Goal: Task Accomplishment & Management: Manage account settings

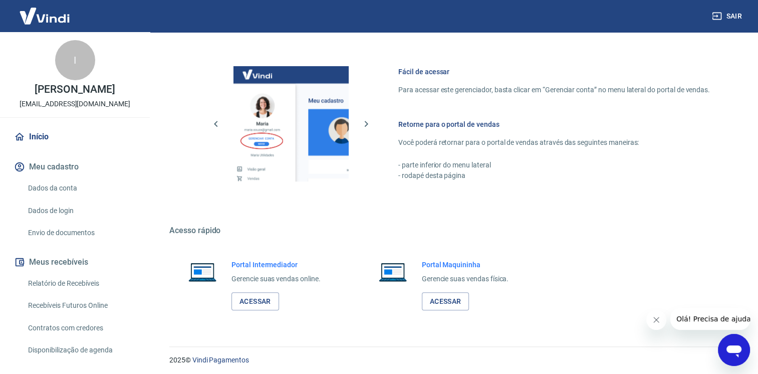
scroll to position [521, 0]
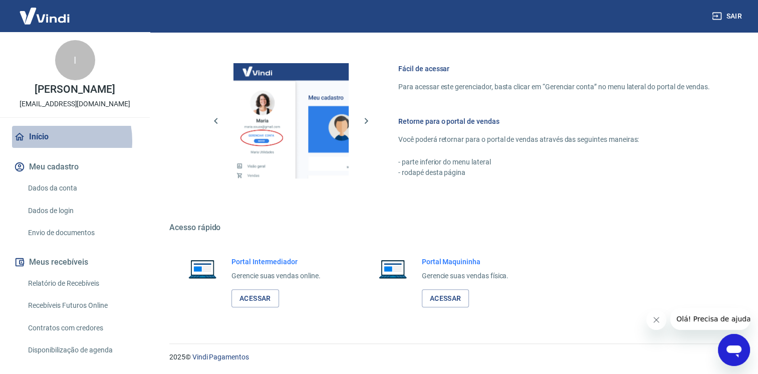
click at [46, 148] on link "Início" at bounding box center [75, 137] width 126 height 22
click at [32, 145] on link "Início" at bounding box center [75, 137] width 126 height 22
click at [67, 174] on button "Meu cadastro" at bounding box center [75, 167] width 126 height 22
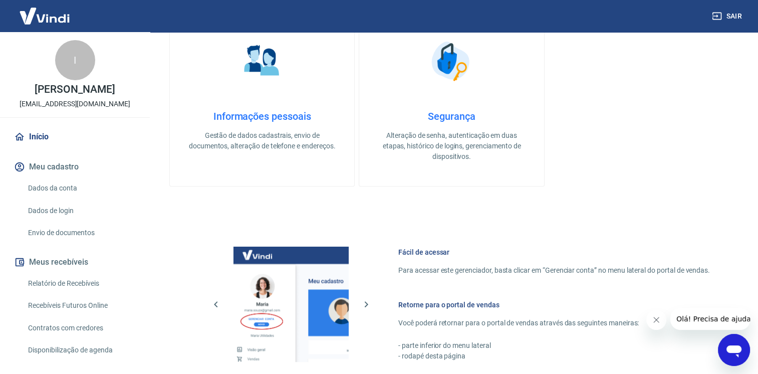
scroll to position [321, 0]
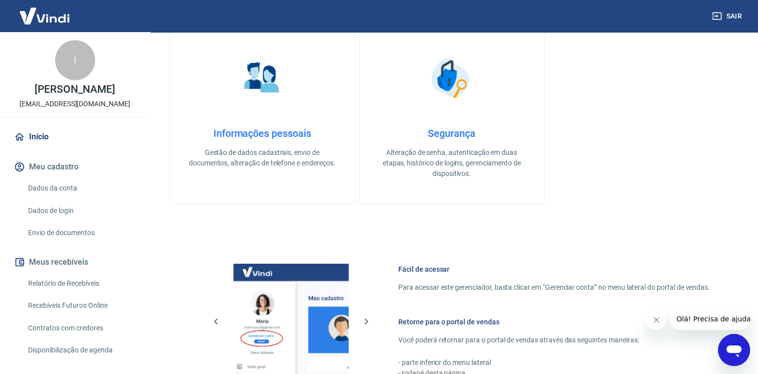
click at [74, 197] on link "Dados da conta" at bounding box center [81, 188] width 114 height 21
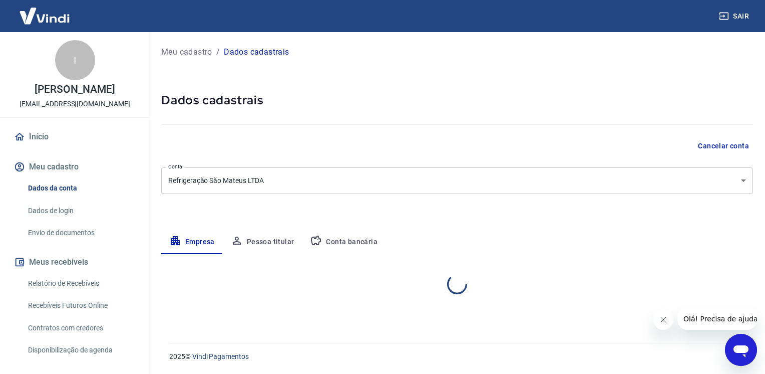
select select "PR"
select select "business"
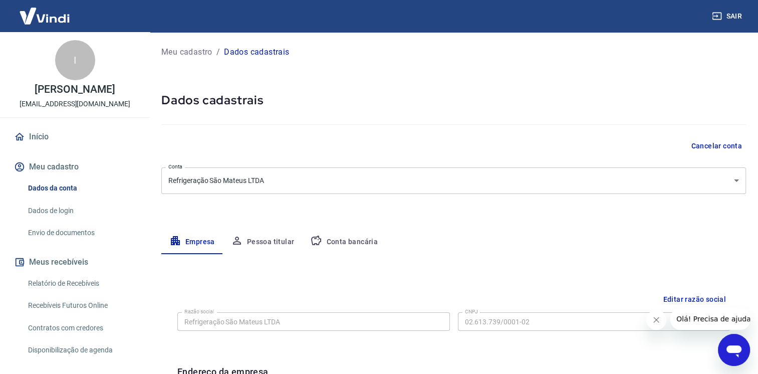
click at [54, 221] on link "Dados de login" at bounding box center [81, 210] width 114 height 21
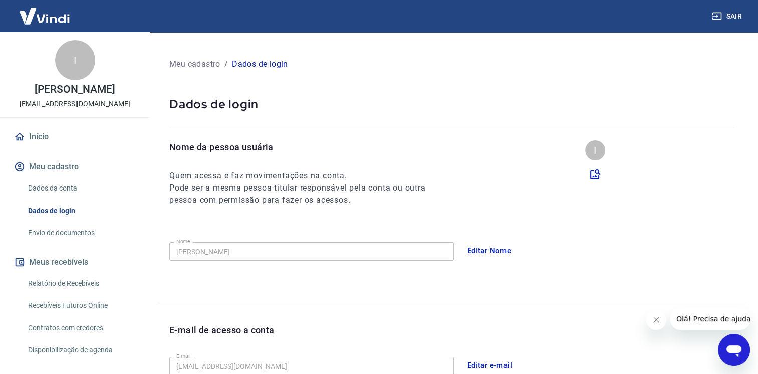
click at [67, 243] on link "Envio de documentos" at bounding box center [81, 232] width 114 height 21
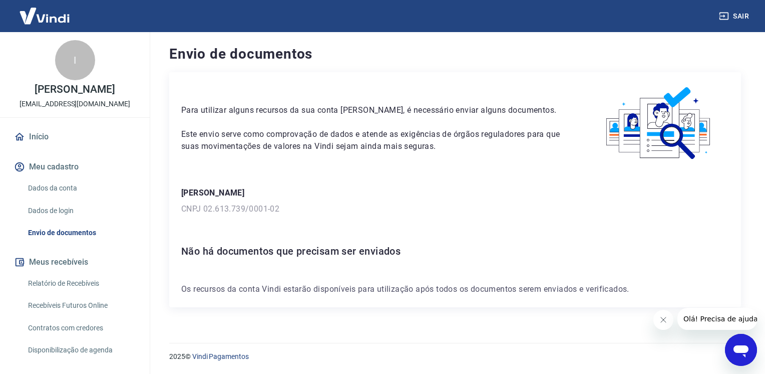
click at [78, 291] on link "Relatório de Recebíveis" at bounding box center [81, 283] width 114 height 21
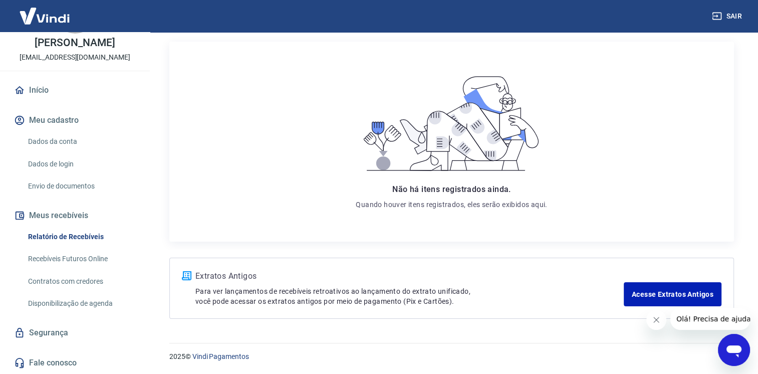
scroll to position [56, 0]
click at [67, 364] on link "Fale conosco" at bounding box center [75, 363] width 126 height 22
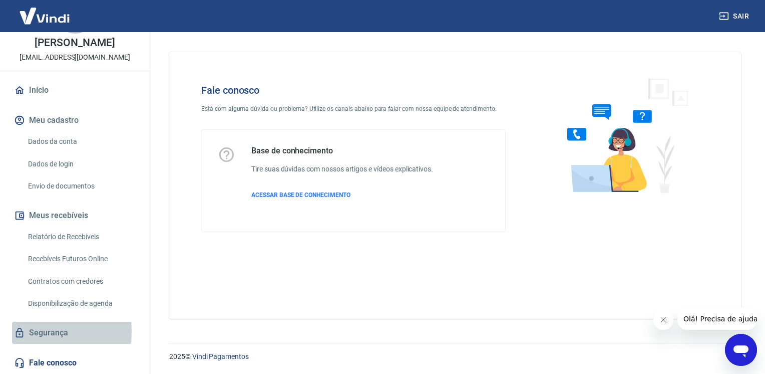
click at [33, 331] on link "Segurança" at bounding box center [75, 333] width 126 height 22
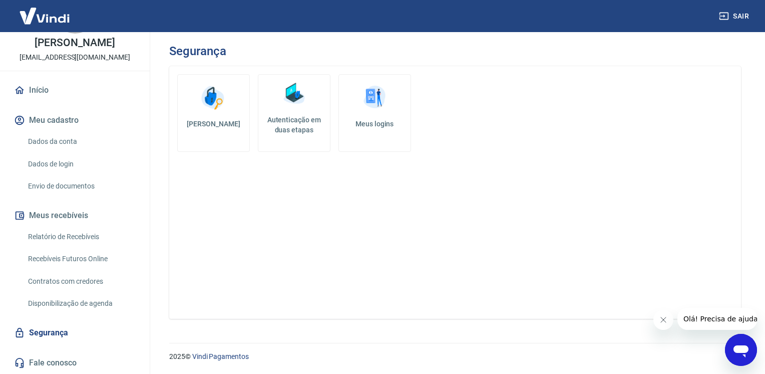
click at [395, 95] on link "Meus logins" at bounding box center [375, 113] width 73 height 78
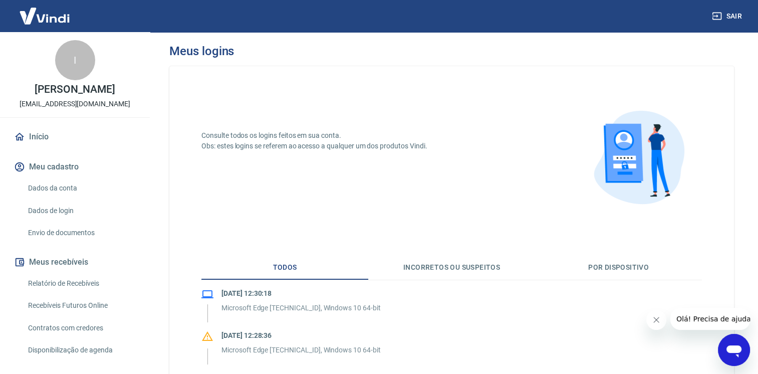
click at [60, 198] on link "Dados da conta" at bounding box center [81, 188] width 114 height 21
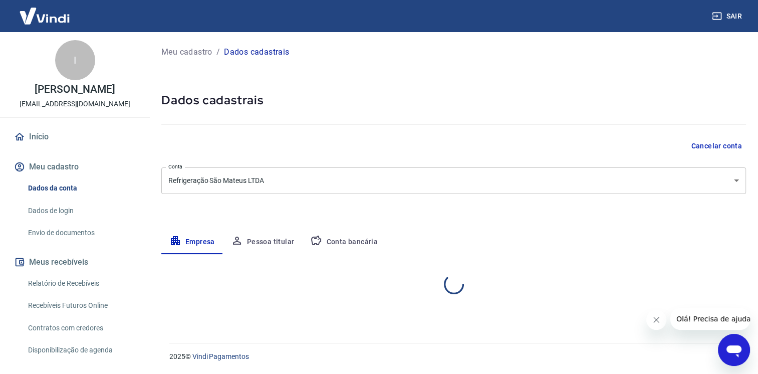
select select "PR"
select select "business"
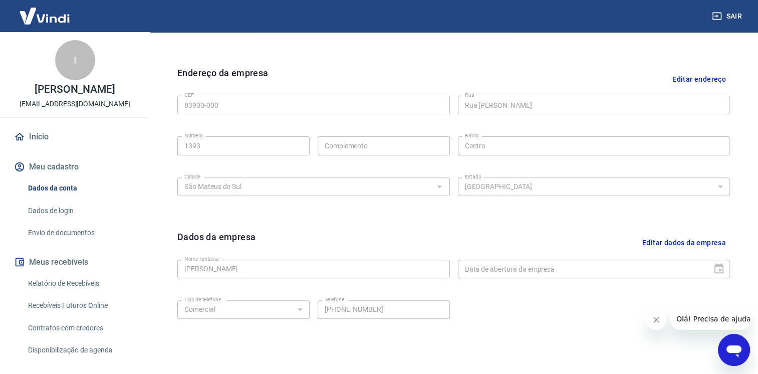
scroll to position [301, 0]
click at [67, 213] on link "Dados de login" at bounding box center [81, 210] width 114 height 21
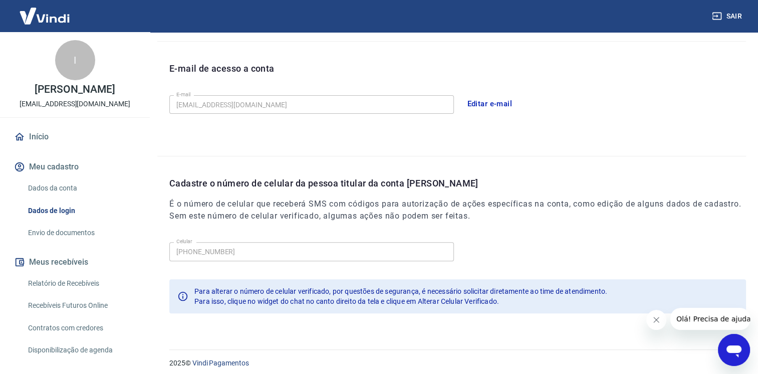
scroll to position [267, 0]
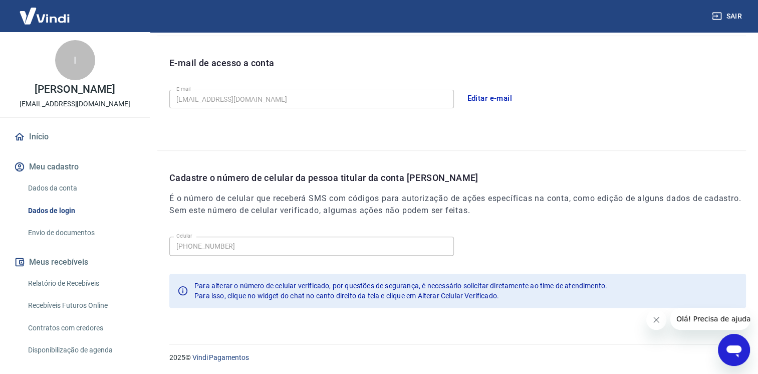
click at [44, 243] on link "Envio de documentos" at bounding box center [81, 232] width 114 height 21
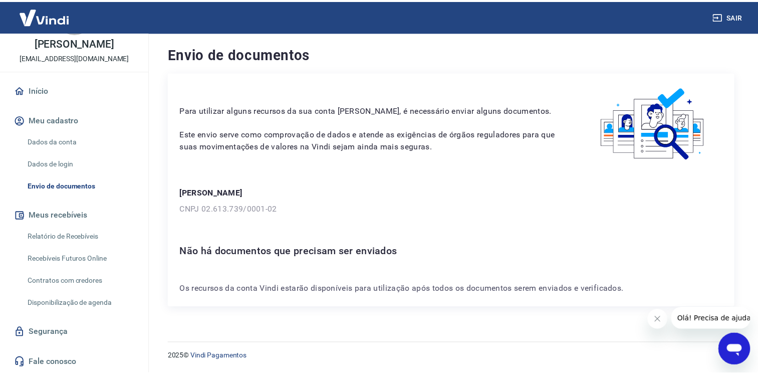
scroll to position [56, 0]
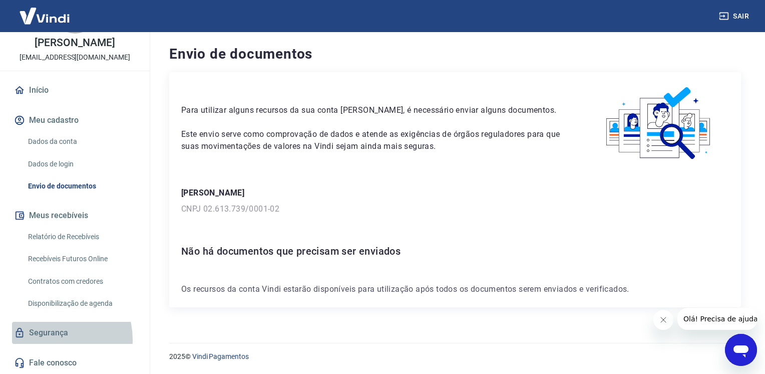
click at [50, 340] on link "Segurança" at bounding box center [75, 333] width 126 height 22
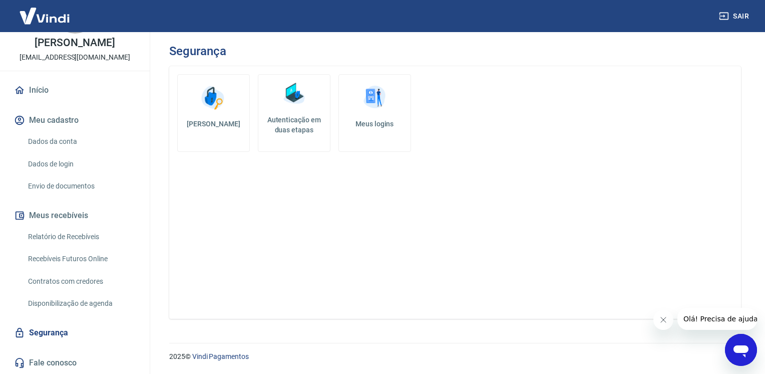
click at [31, 88] on link "Início" at bounding box center [75, 90] width 126 height 22
